Goal: Task Accomplishment & Management: Manage account settings

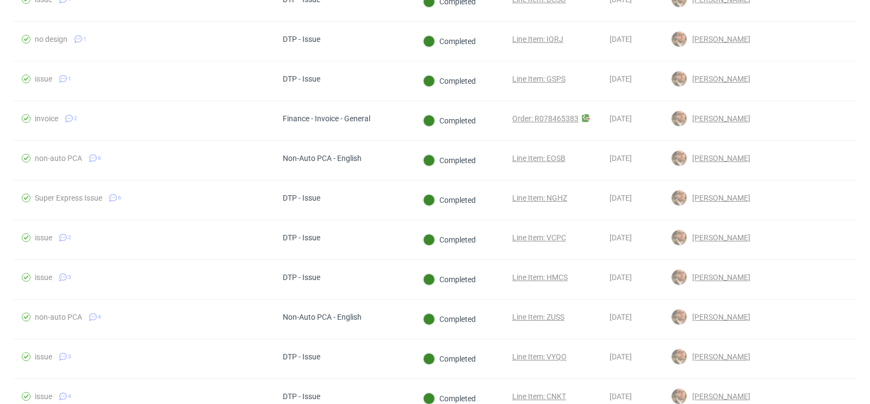
scroll to position [525, 0]
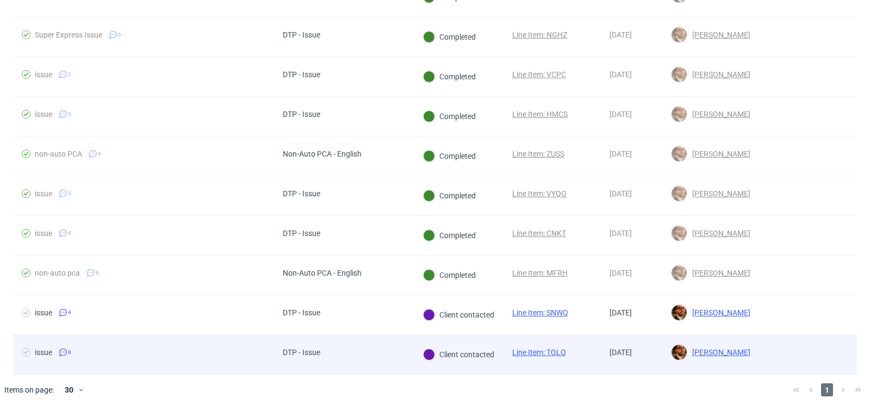
click at [820, 351] on div at bounding box center [808, 354] width 98 height 39
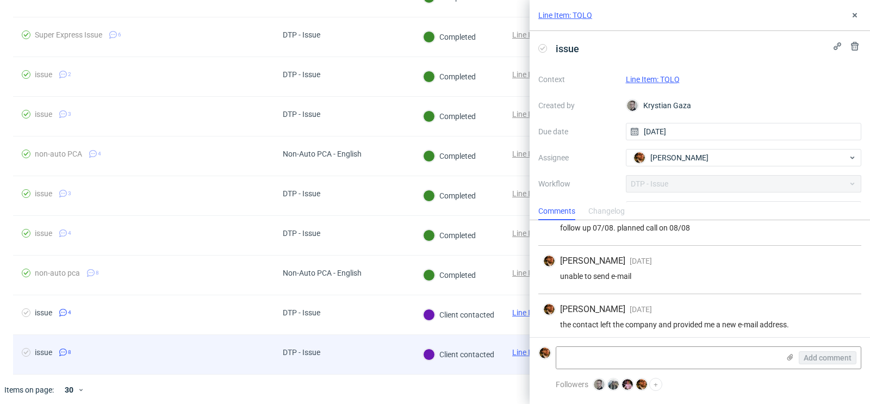
scroll to position [266, 0]
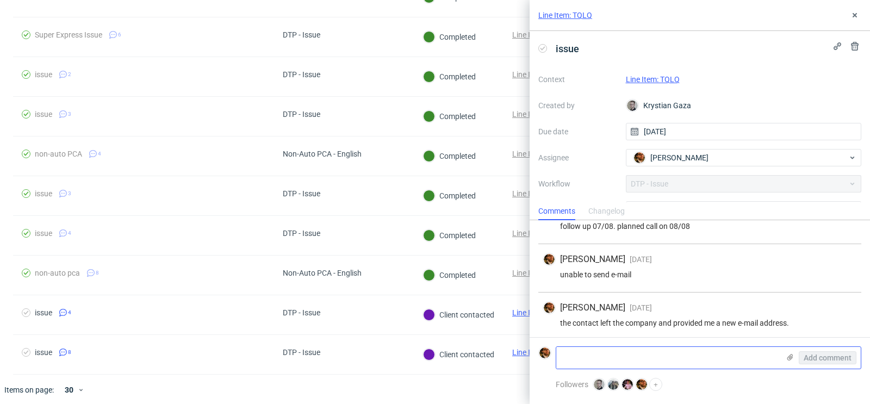
click at [719, 367] on textarea at bounding box center [667, 358] width 223 height 22
type textarea "Order cancelled"
click at [815, 359] on span "Add comment" at bounding box center [828, 358] width 48 height 8
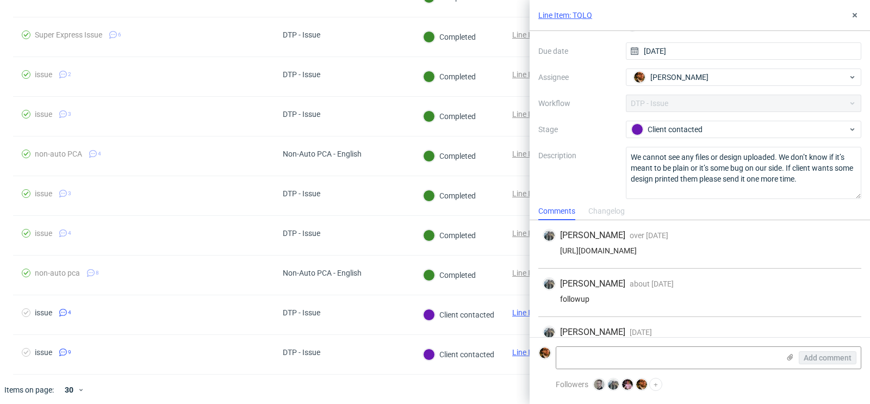
scroll to position [85, 0]
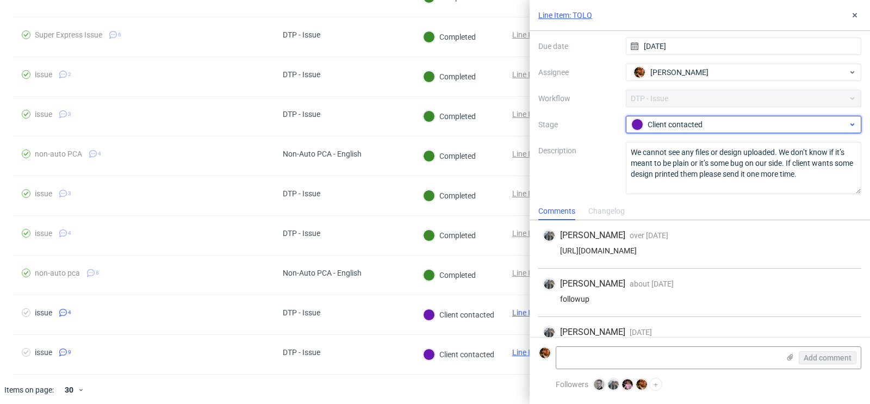
click at [837, 130] on div "Client contacted" at bounding box center [744, 124] width 236 height 17
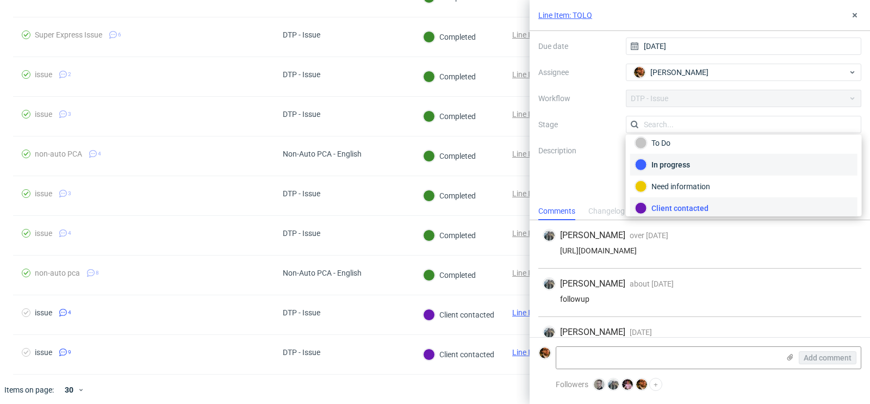
scroll to position [0, 0]
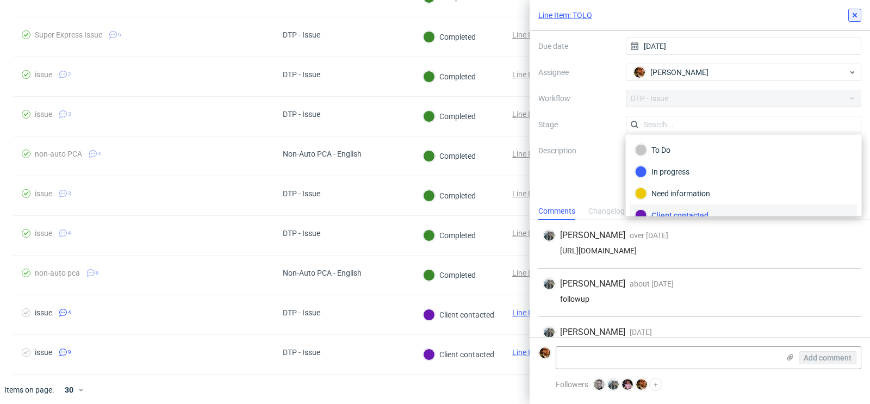
click at [852, 19] on icon at bounding box center [854, 15] width 9 height 9
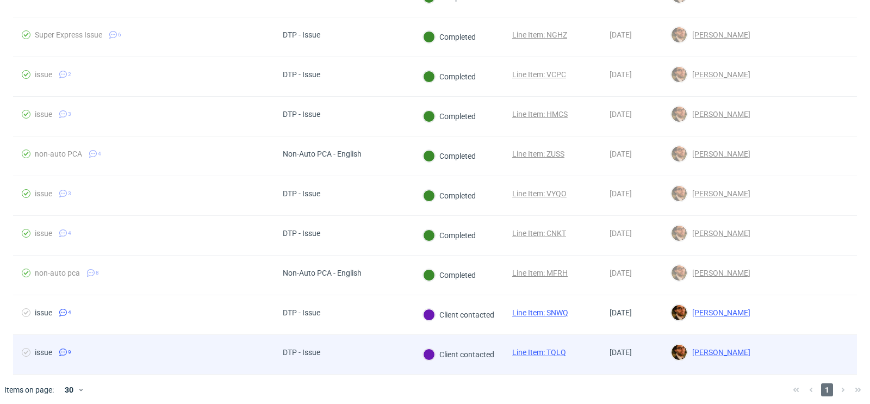
click at [817, 347] on div at bounding box center [808, 354] width 98 height 39
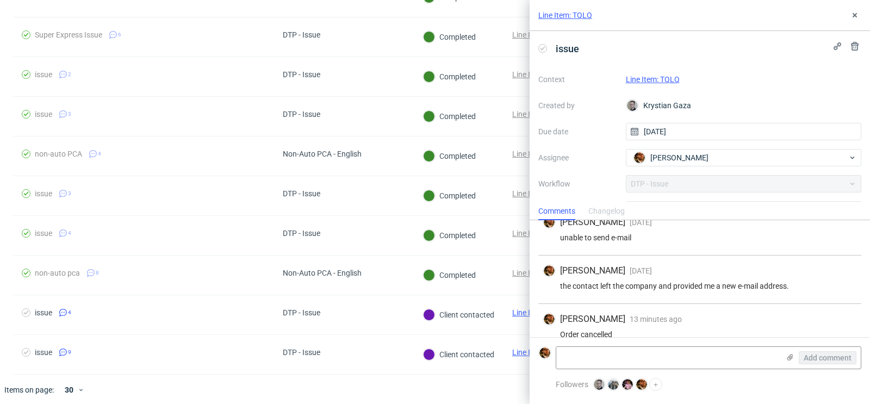
scroll to position [314, 0]
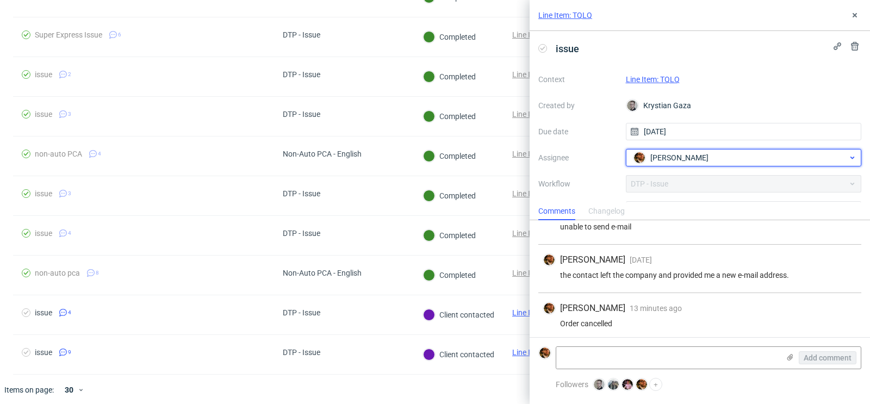
click at [849, 158] on icon at bounding box center [852, 157] width 8 height 9
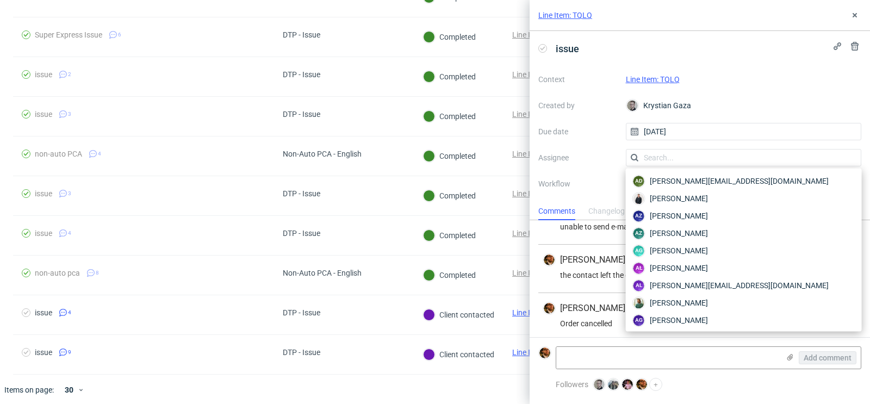
scroll to position [1844, 0]
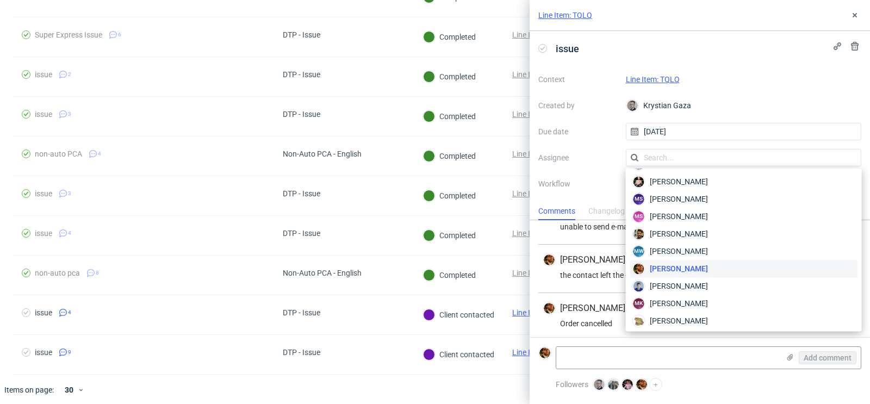
click at [790, 116] on div "Context Line Item: TQLQ Created by Krystian Gaza Due date 19/03/2024 Assignee W…" at bounding box center [699, 175] width 323 height 209
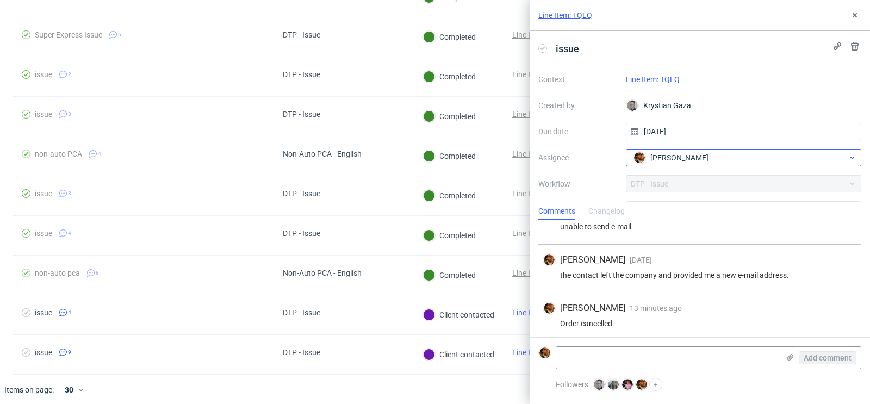
scroll to position [85, 0]
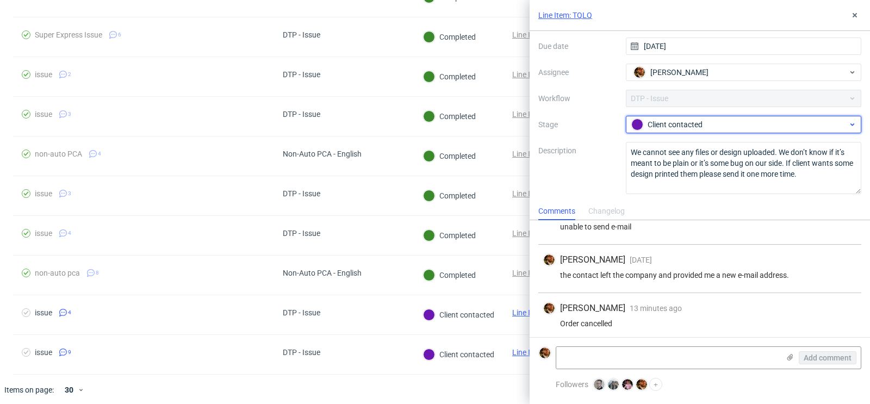
click at [848, 131] on div "Client contacted" at bounding box center [744, 124] width 236 height 17
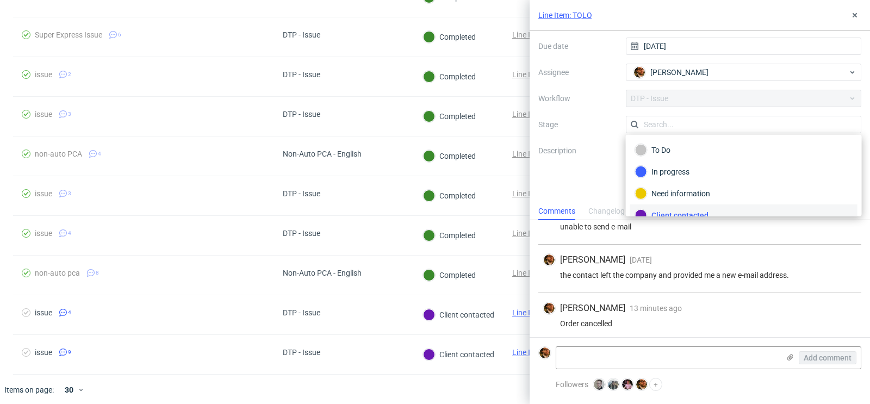
scroll to position [8, 0]
click at [831, 86] on div "Context Line Item: TQLQ Created by Krystian Gaza Due date 19/03/2024 Assignee M…" at bounding box center [699, 89] width 323 height 209
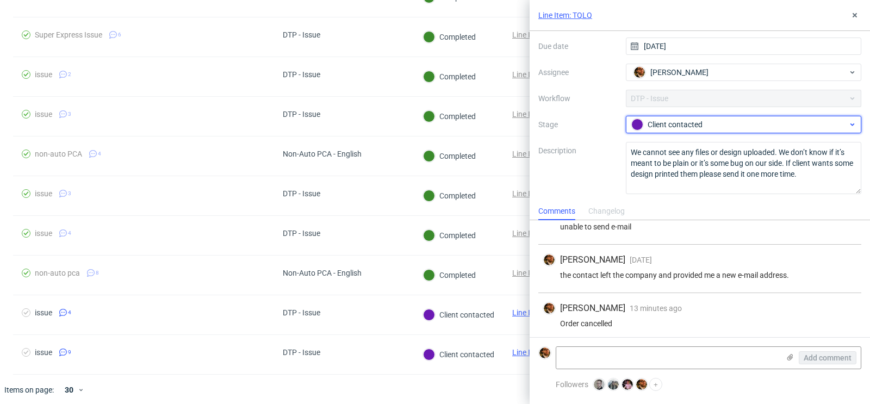
click at [854, 130] on div "Client contacted" at bounding box center [744, 124] width 236 height 17
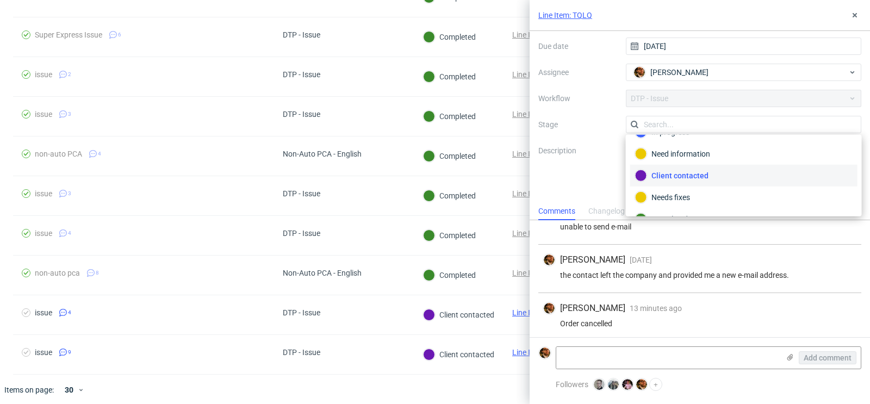
scroll to position [76, 0]
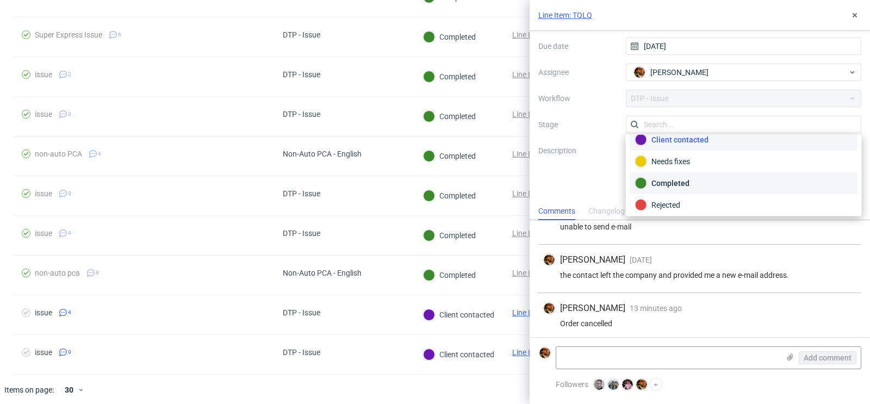
click at [757, 181] on div "Completed" at bounding box center [743, 183] width 217 height 12
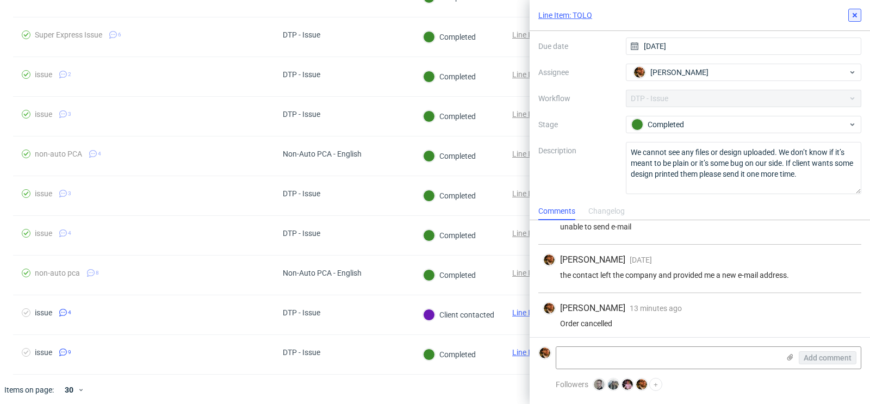
click at [859, 10] on button at bounding box center [854, 15] width 13 height 13
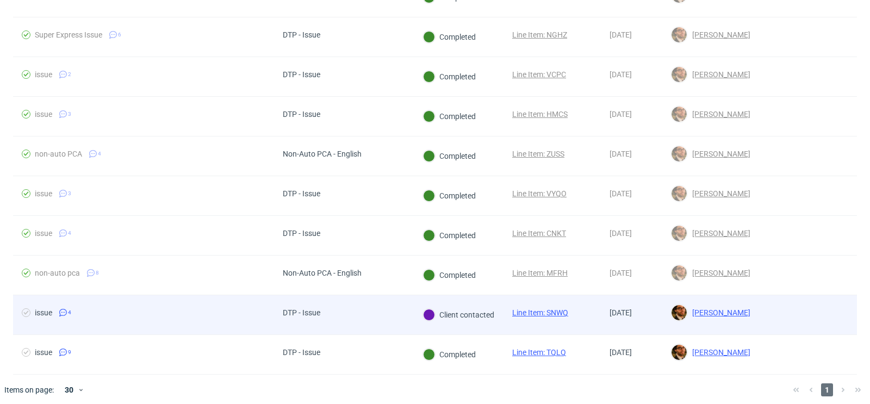
click at [812, 303] on div at bounding box center [808, 314] width 98 height 39
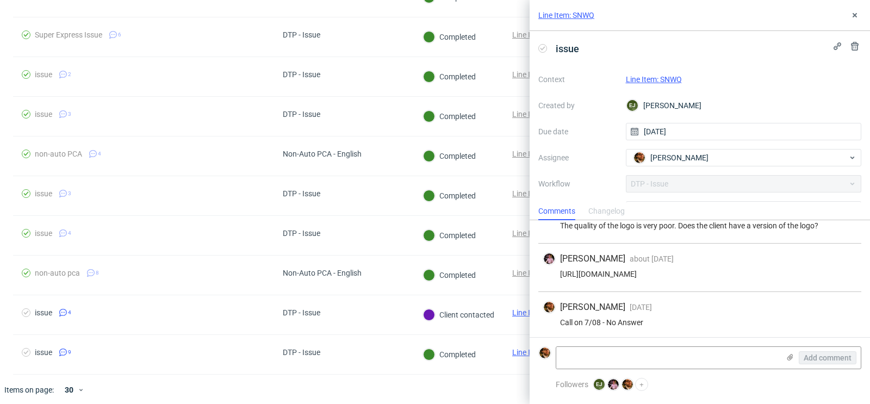
scroll to position [74, 0]
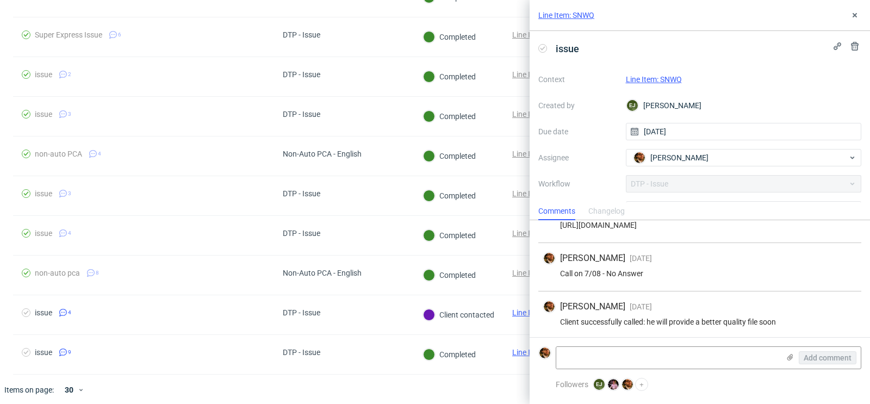
click at [851, 24] on div "Line Item: SNWQ" at bounding box center [700, 15] width 340 height 31
click at [852, 17] on icon at bounding box center [854, 15] width 9 height 9
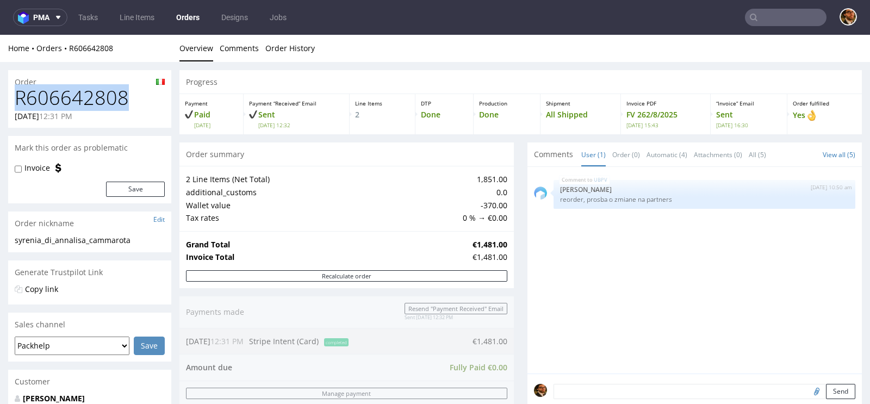
drag, startPoint x: 17, startPoint y: 98, endPoint x: 131, endPoint y: 103, distance: 114.3
click at [131, 103] on h1 "R606642808" at bounding box center [90, 98] width 150 height 22
copy h1 "R606642808"
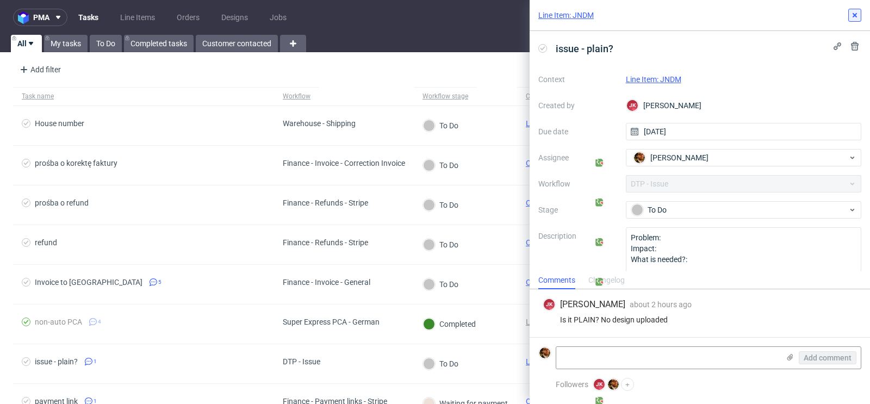
click at [852, 13] on use at bounding box center [854, 15] width 4 height 4
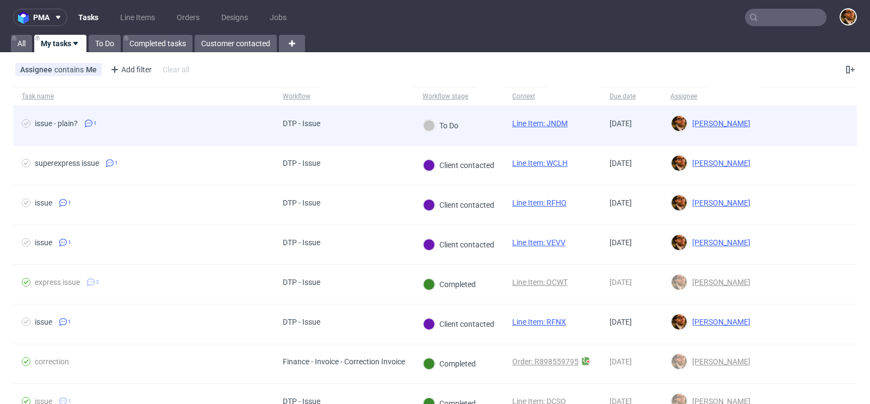
click at [546, 127] on span "Line Item: JNDM" at bounding box center [539, 125] width 55 height 13
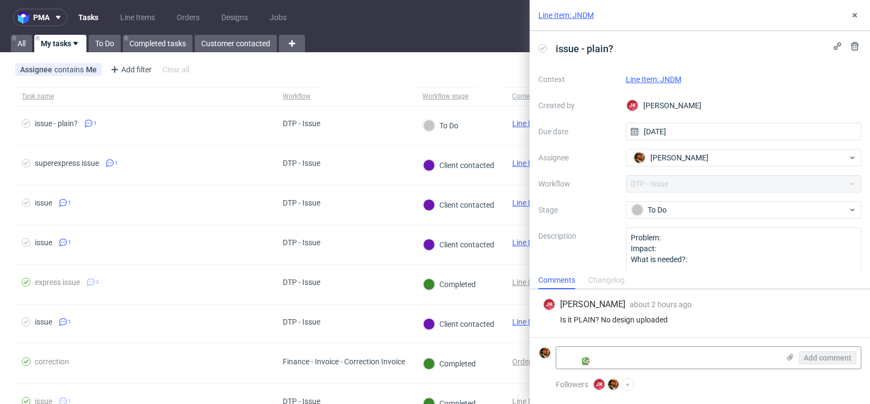
click at [652, 79] on link "Line Item: JNDM" at bounding box center [653, 79] width 55 height 9
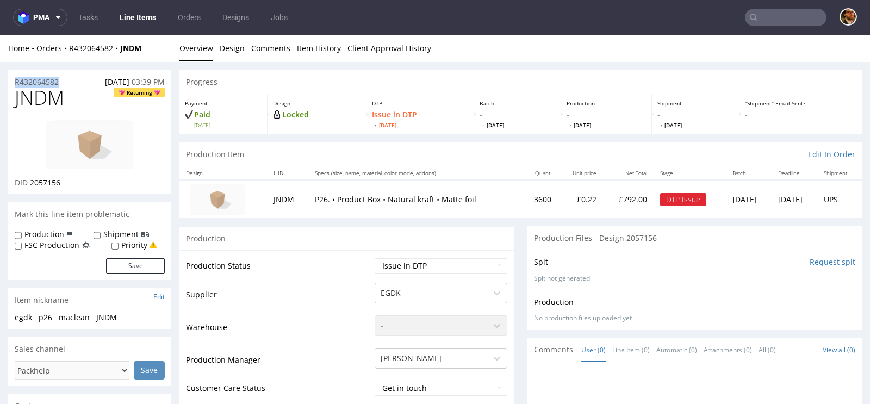
drag, startPoint x: 64, startPoint y: 81, endPoint x: 13, endPoint y: 81, distance: 51.6
click at [13, 81] on div "R432064582 [DATE] 03:39 PM" at bounding box center [89, 78] width 163 height 17
copy p "R432064582"
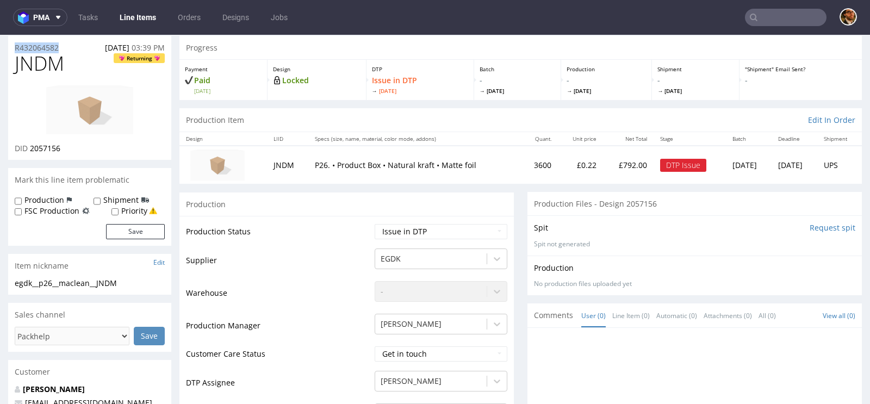
scroll to position [22, 0]
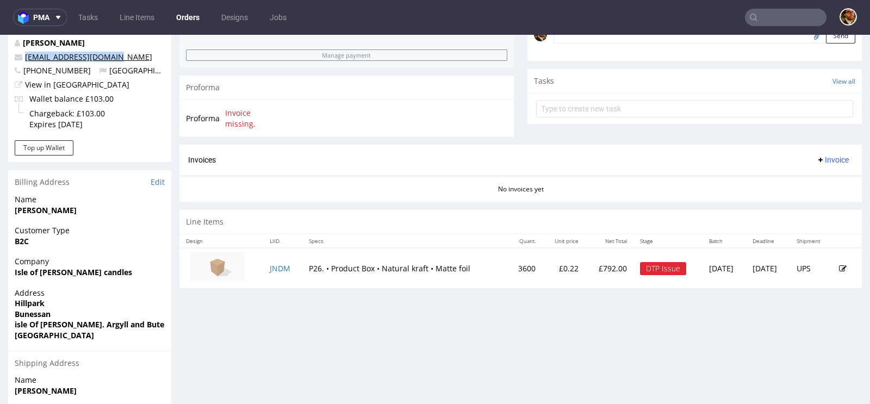
scroll to position [484, 0]
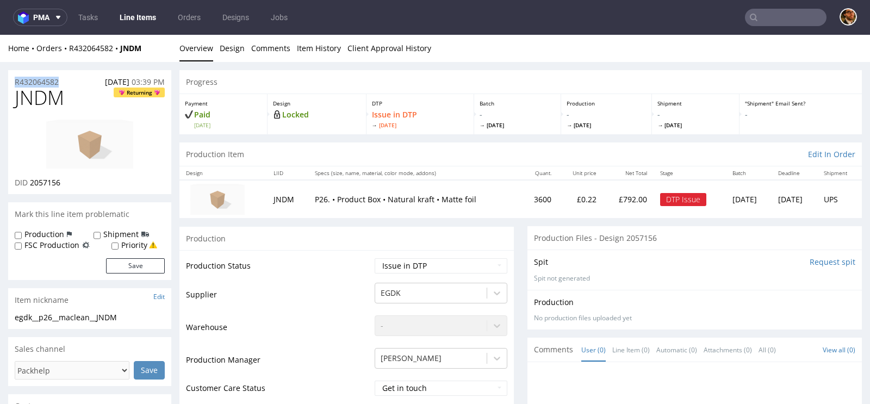
drag, startPoint x: 69, startPoint y: 80, endPoint x: 8, endPoint y: 80, distance: 61.4
click at [8, 80] on div "R432064582 [DATE] 03:39 PM" at bounding box center [89, 78] width 163 height 17
copy p "R432064582"
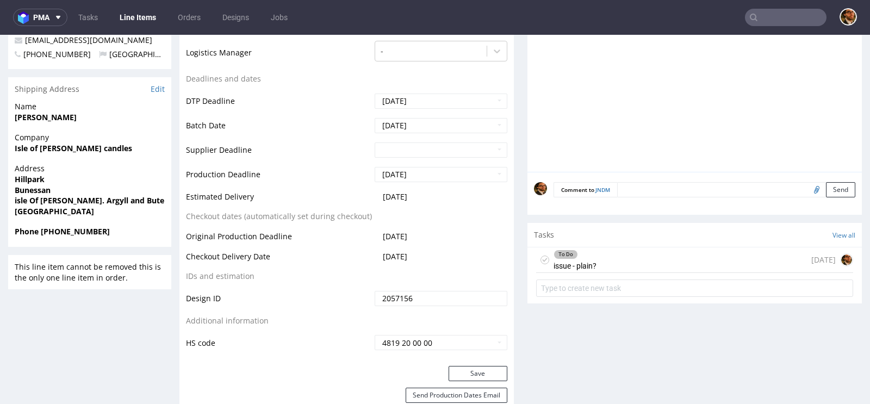
scroll to position [447, 0]
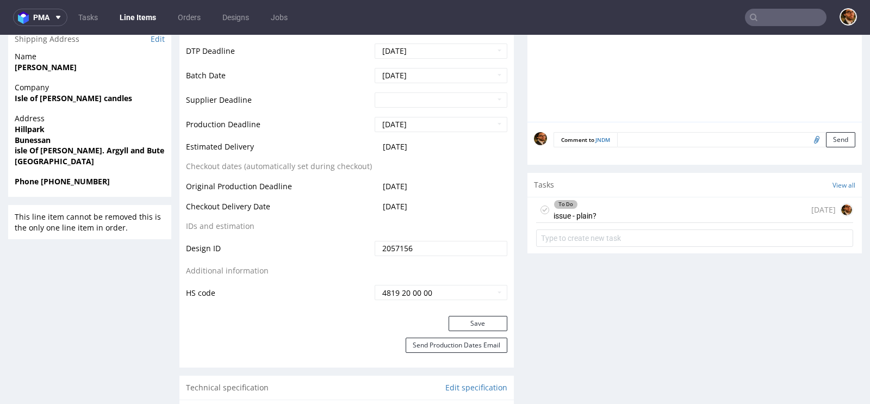
click at [560, 212] on div "To Do issue - plain?" at bounding box center [574, 209] width 43 height 25
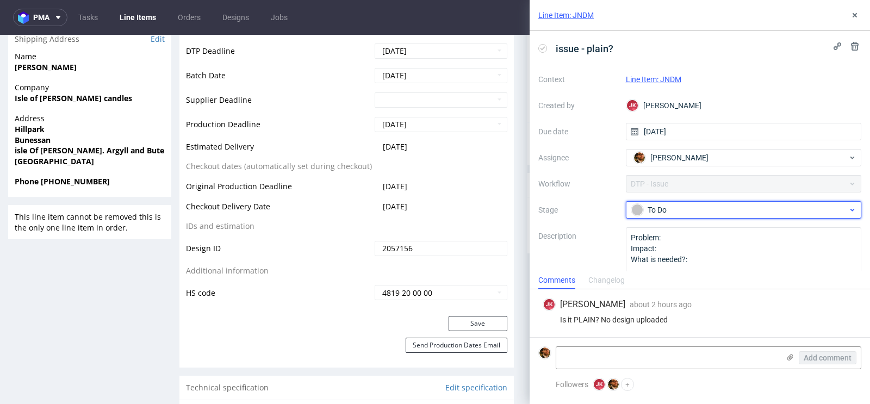
click at [829, 208] on div "To Do" at bounding box center [739, 210] width 216 height 12
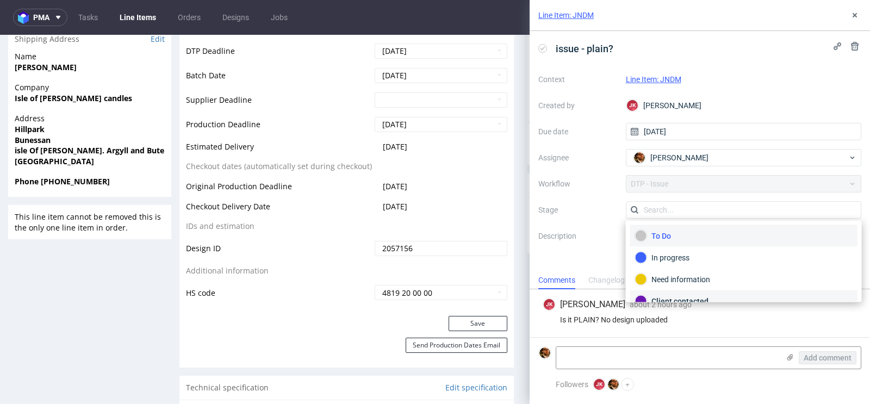
click at [723, 296] on div "Client contacted" at bounding box center [743, 301] width 217 height 12
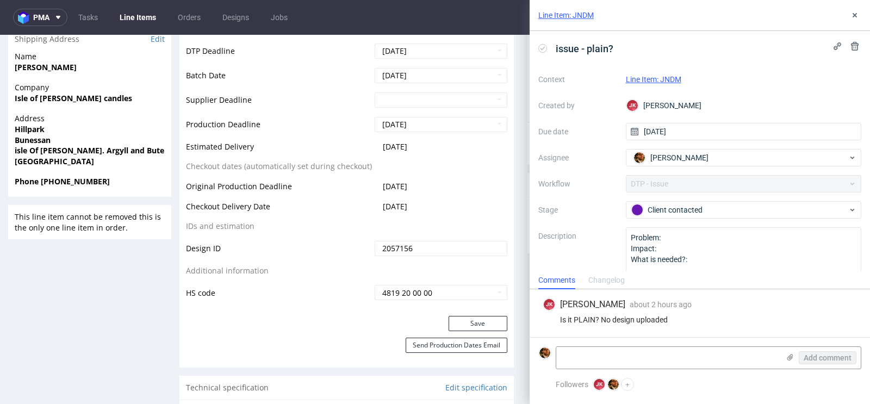
click at [862, 14] on div "Line Item: JNDM" at bounding box center [700, 15] width 340 height 31
click at [851, 19] on icon at bounding box center [854, 15] width 9 height 9
